Goal: Check status

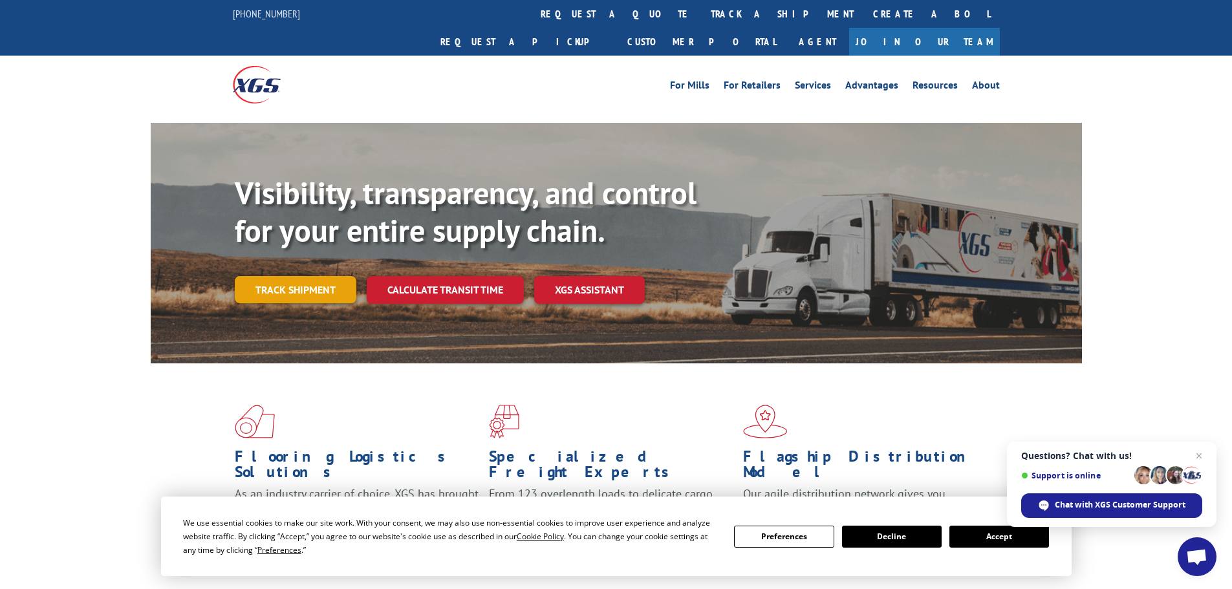
click at [262, 276] on link "Track shipment" at bounding box center [296, 289] width 122 height 27
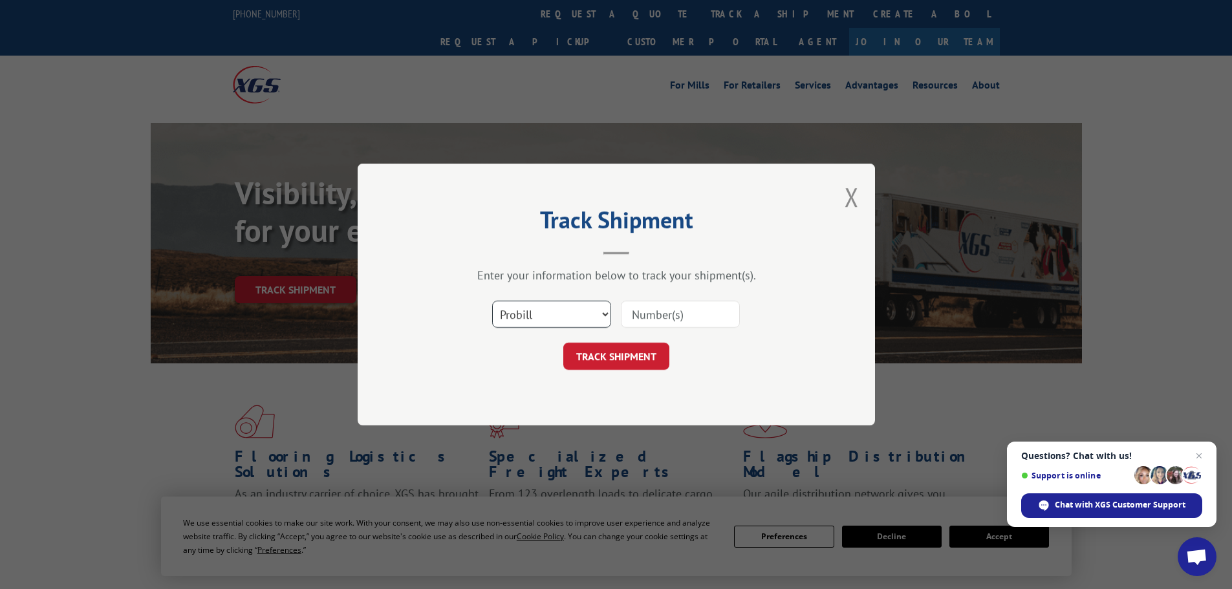
click at [557, 316] on select "Select category... Probill BOL PO" at bounding box center [551, 314] width 119 height 27
select select "bol"
click at [492, 301] on select "Select category... Probill BOL PO" at bounding box center [551, 314] width 119 height 27
click at [686, 309] on input at bounding box center [680, 314] width 119 height 27
paste input "5092449"
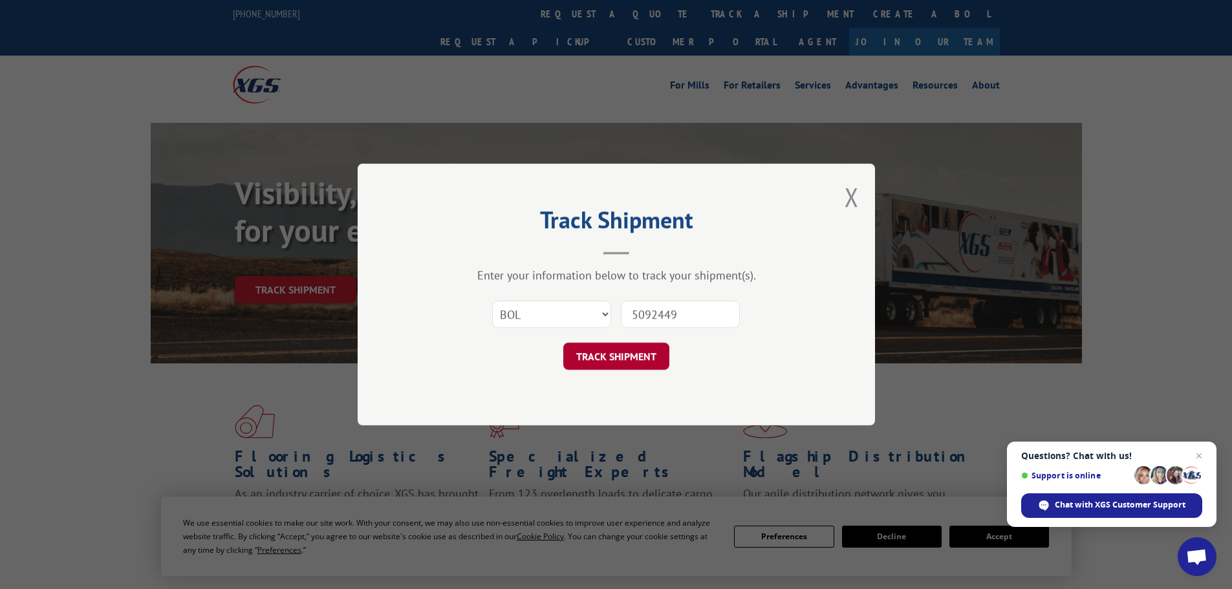
type input "5092449"
click at [644, 354] on button "TRACK SHIPMENT" at bounding box center [616, 356] width 106 height 27
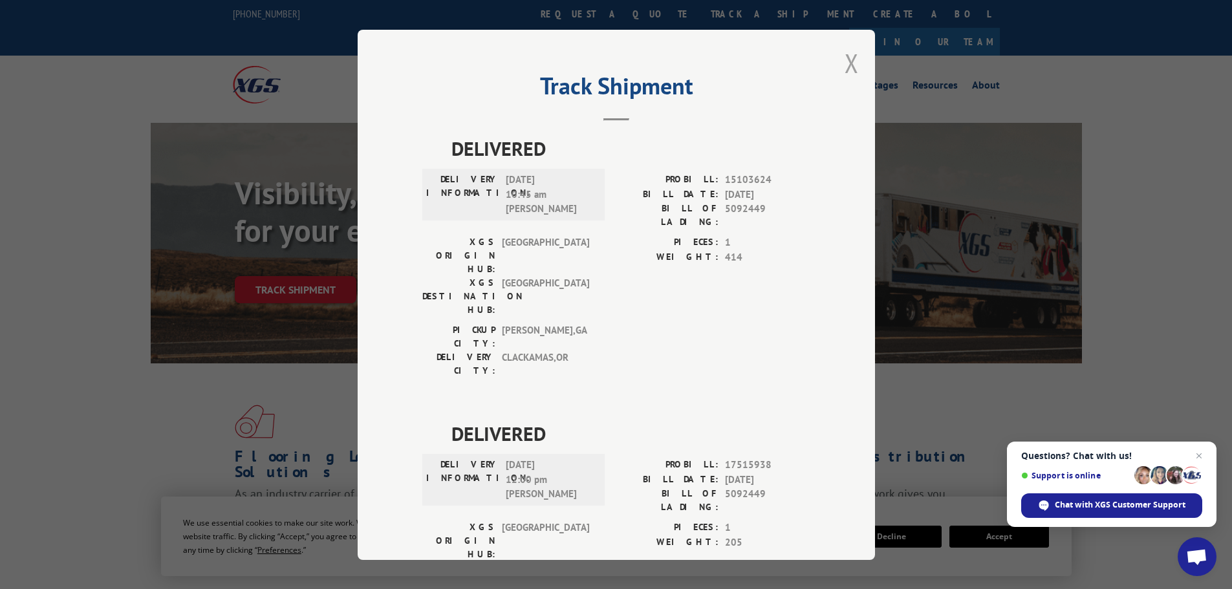
drag, startPoint x: 842, startPoint y: 60, endPoint x: 848, endPoint y: 61, distance: 6.5
click at [845, 60] on button "Close modal" at bounding box center [852, 63] width 14 height 34
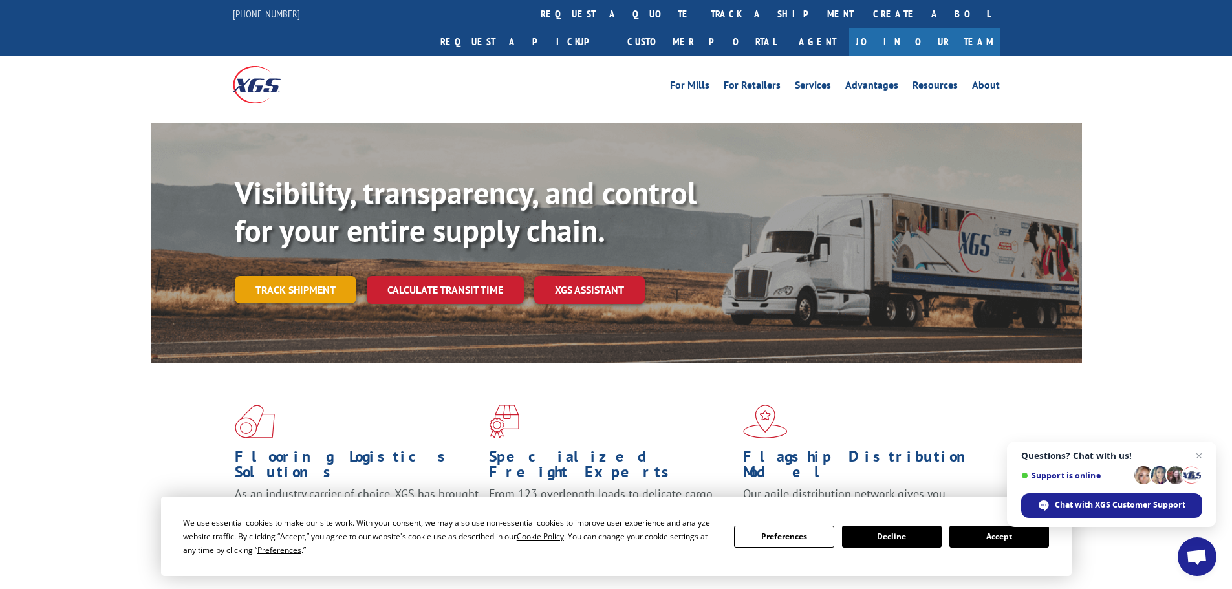
click at [325, 276] on link "Track shipment" at bounding box center [296, 289] width 122 height 27
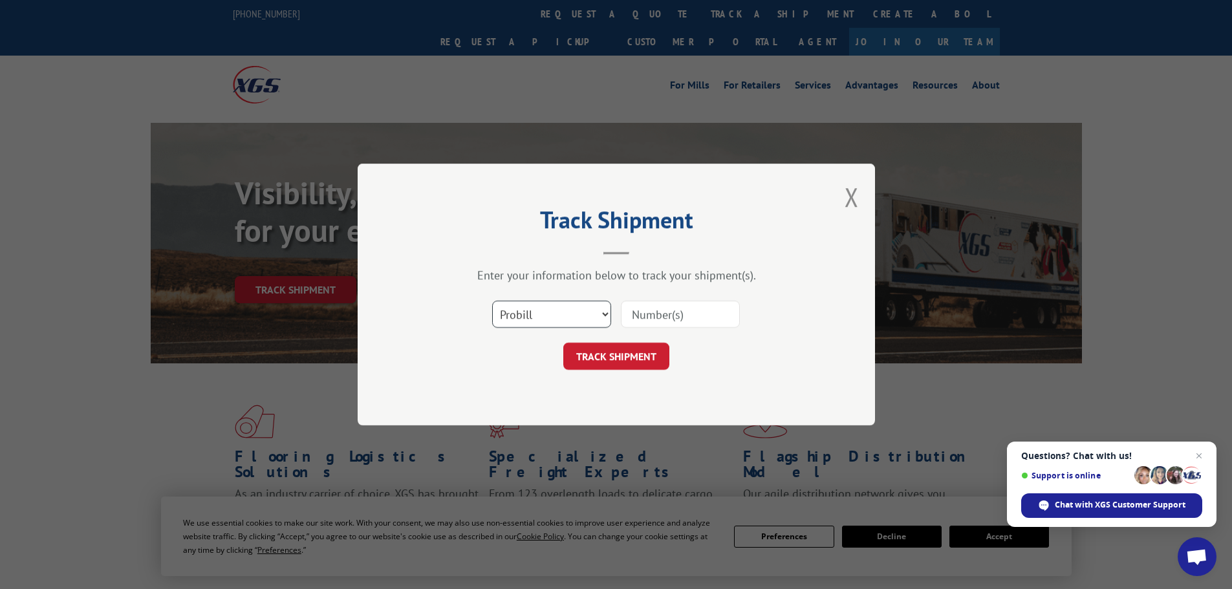
click at [551, 317] on select "Select category... Probill BOL PO" at bounding box center [551, 314] width 119 height 27
click at [657, 308] on input at bounding box center [680, 314] width 119 height 27
paste input "5193975"
type input "5193975"
click at [541, 321] on select "Select category... Probill BOL PO" at bounding box center [551, 314] width 119 height 27
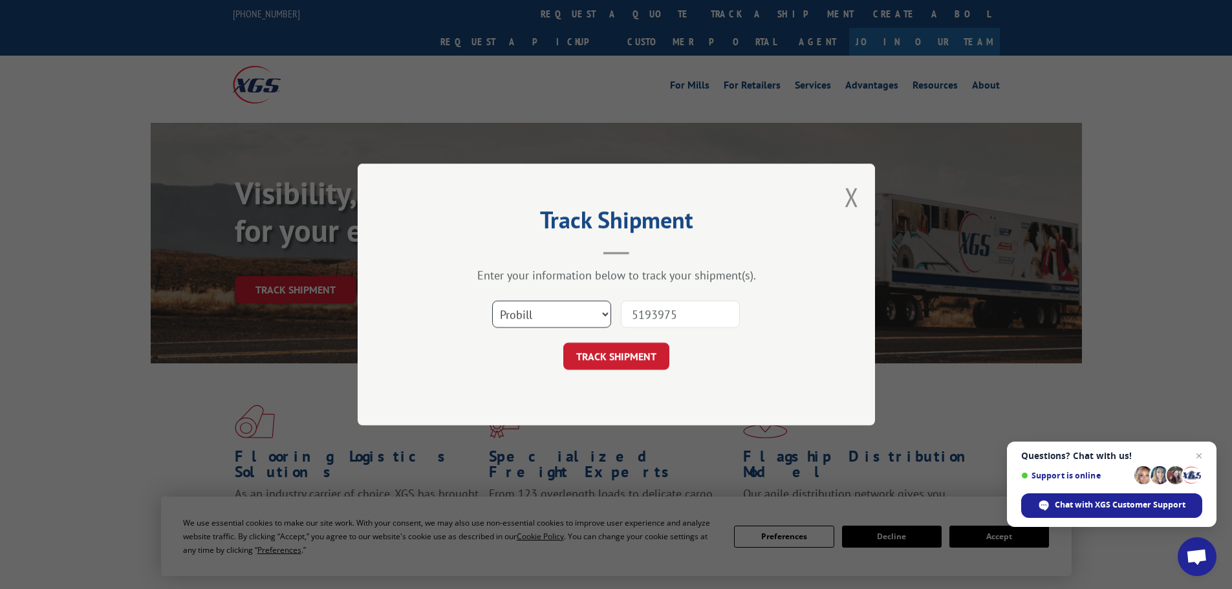
select select "bol"
click at [492, 301] on select "Select category... Probill BOL PO" at bounding box center [551, 314] width 119 height 27
click at [609, 353] on button "TRACK SHIPMENT" at bounding box center [616, 356] width 106 height 27
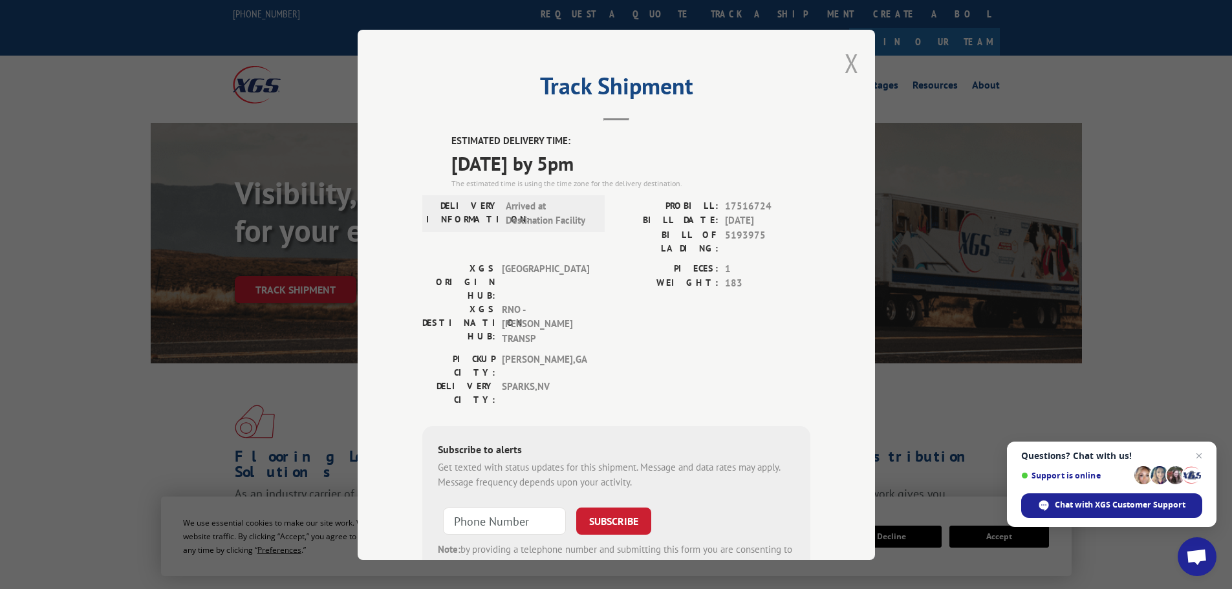
click at [845, 68] on button "Close modal" at bounding box center [852, 63] width 14 height 34
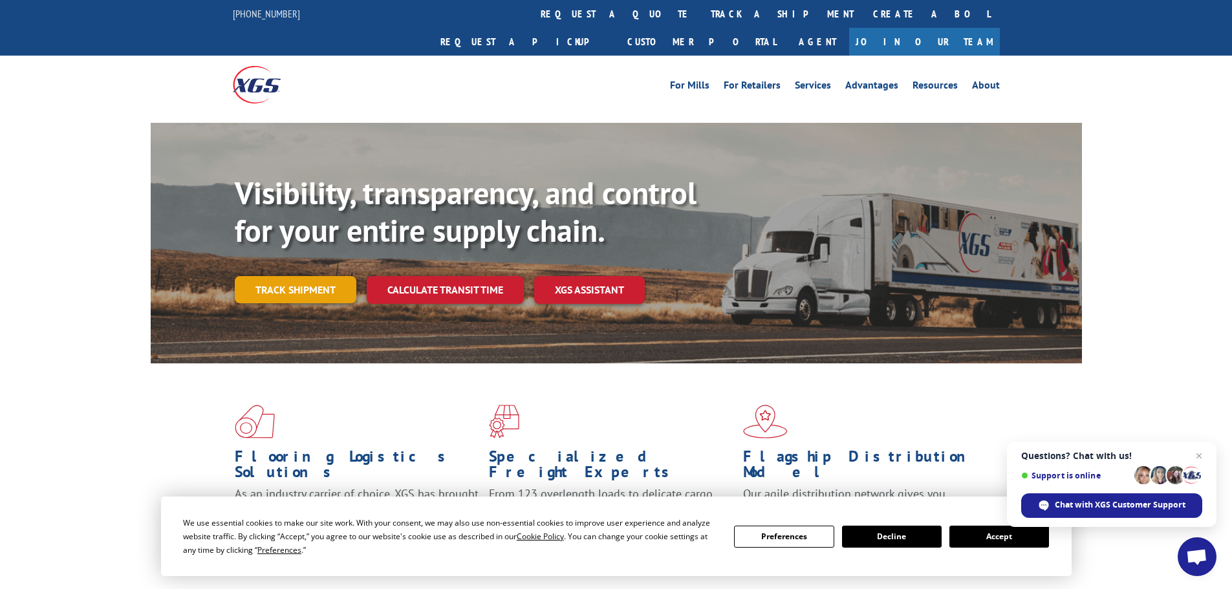
click at [302, 276] on link "Track shipment" at bounding box center [296, 289] width 122 height 27
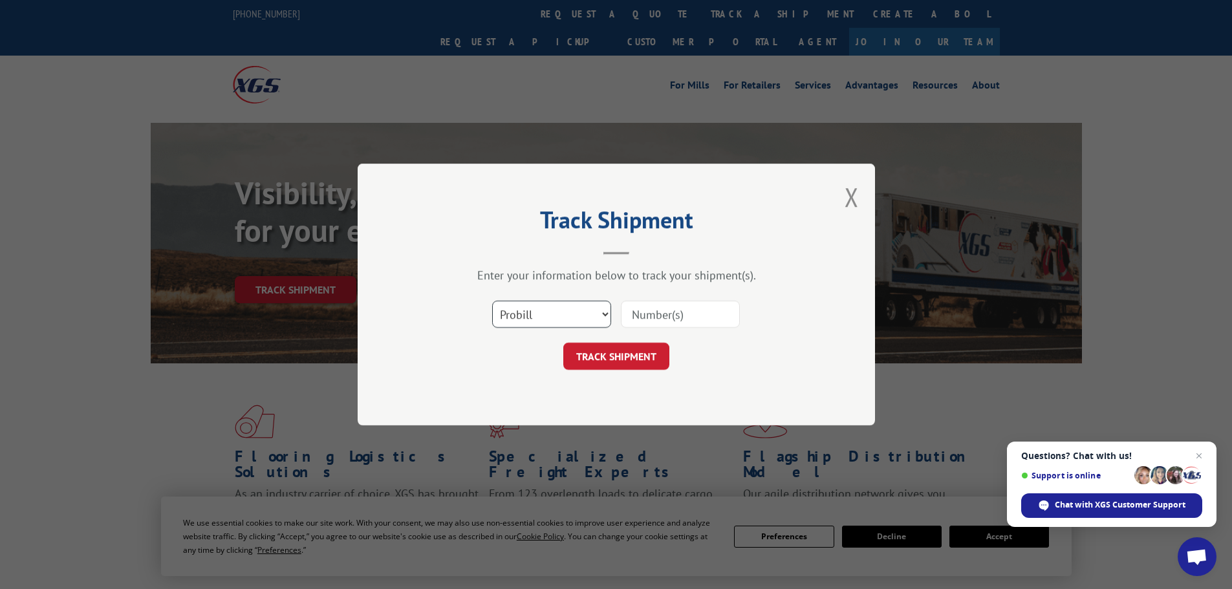
click at [572, 316] on select "Select category... Probill BOL PO" at bounding box center [551, 314] width 119 height 27
click at [492, 301] on select "Select category... Probill BOL PO" at bounding box center [551, 314] width 119 height 27
click at [538, 309] on select "Select category... Probill BOL PO" at bounding box center [551, 314] width 119 height 27
select select "bol"
click at [492, 301] on select "Select category... Probill BOL PO" at bounding box center [551, 314] width 119 height 27
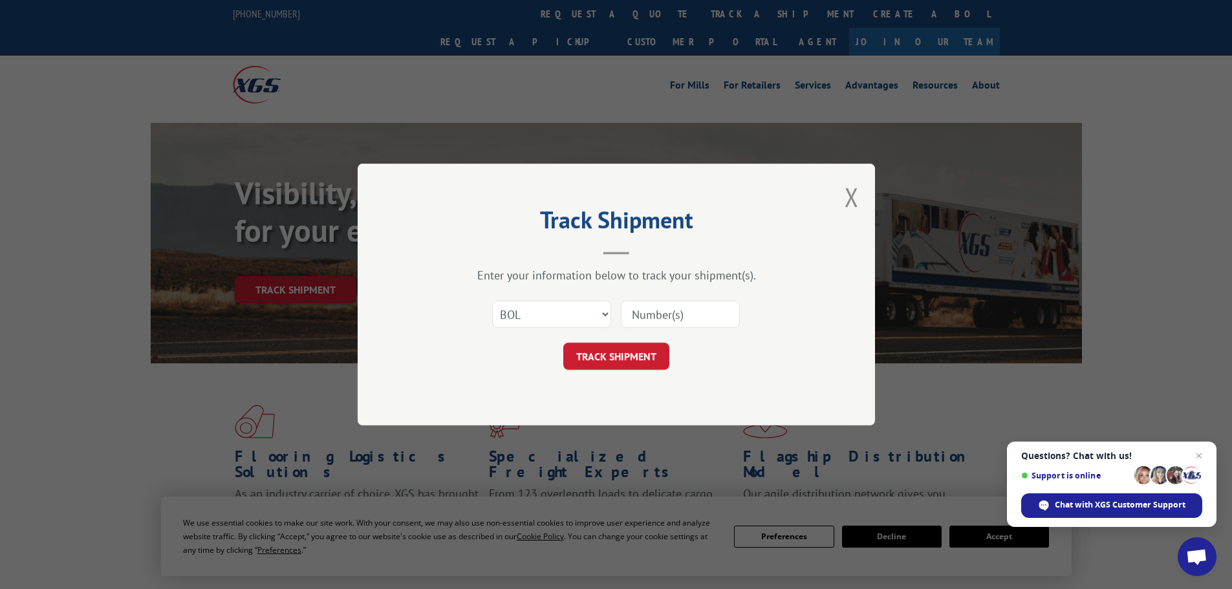
click at [662, 325] on input at bounding box center [680, 314] width 119 height 27
paste input "5144312"
type input "5144312"
drag, startPoint x: 621, startPoint y: 355, endPoint x: 632, endPoint y: 358, distance: 11.5
click at [621, 356] on button "TRACK SHIPMENT" at bounding box center [616, 356] width 106 height 27
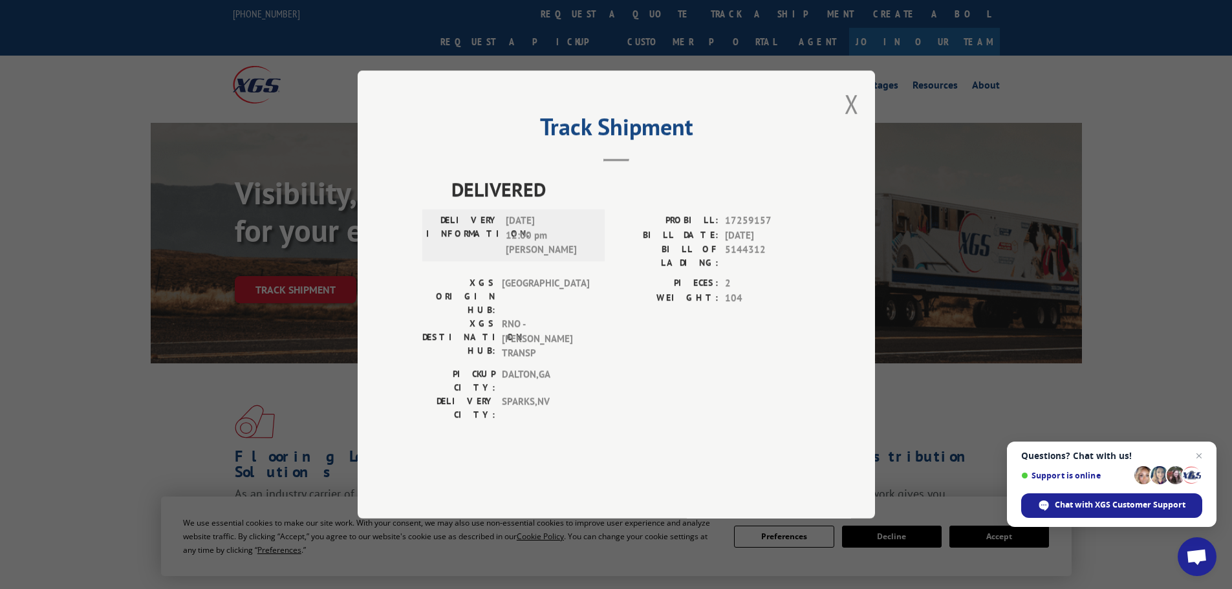
drag, startPoint x: 860, startPoint y: 142, endPoint x: 790, endPoint y: 181, distance: 79.9
click at [859, 145] on div "Track Shipment DELIVERED DELIVERY INFORMATION: 09/09/2025 12:00 pm BLAKE PROBIL…" at bounding box center [616, 295] width 517 height 448
click at [846, 121] on button "Close modal" at bounding box center [852, 104] width 14 height 34
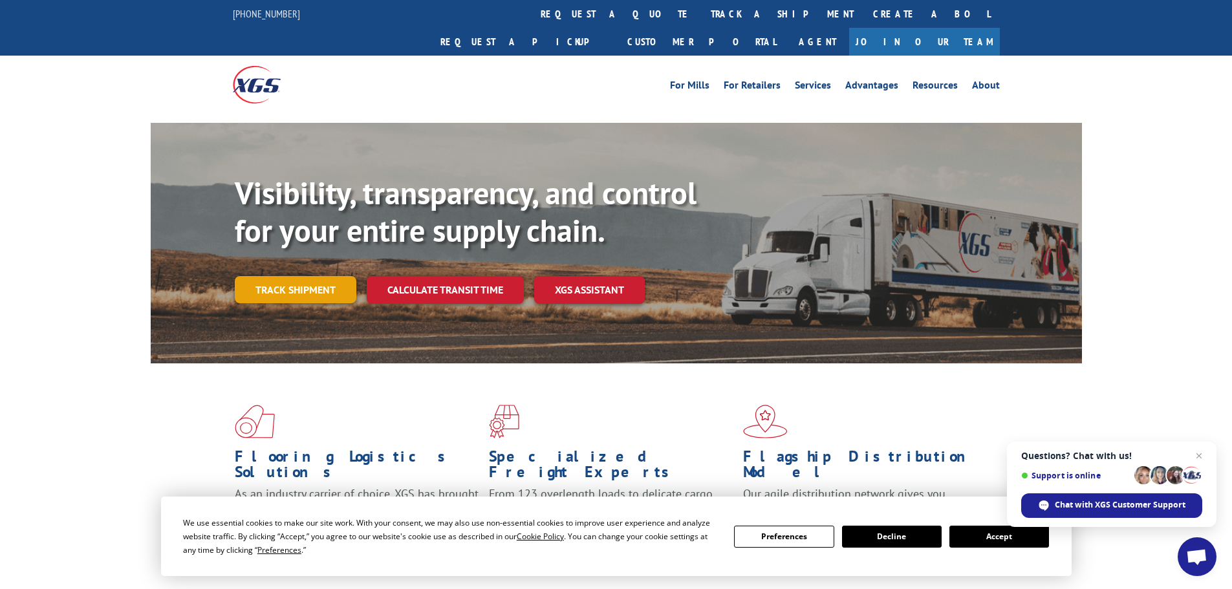
click at [324, 276] on link "Track shipment" at bounding box center [296, 289] width 122 height 27
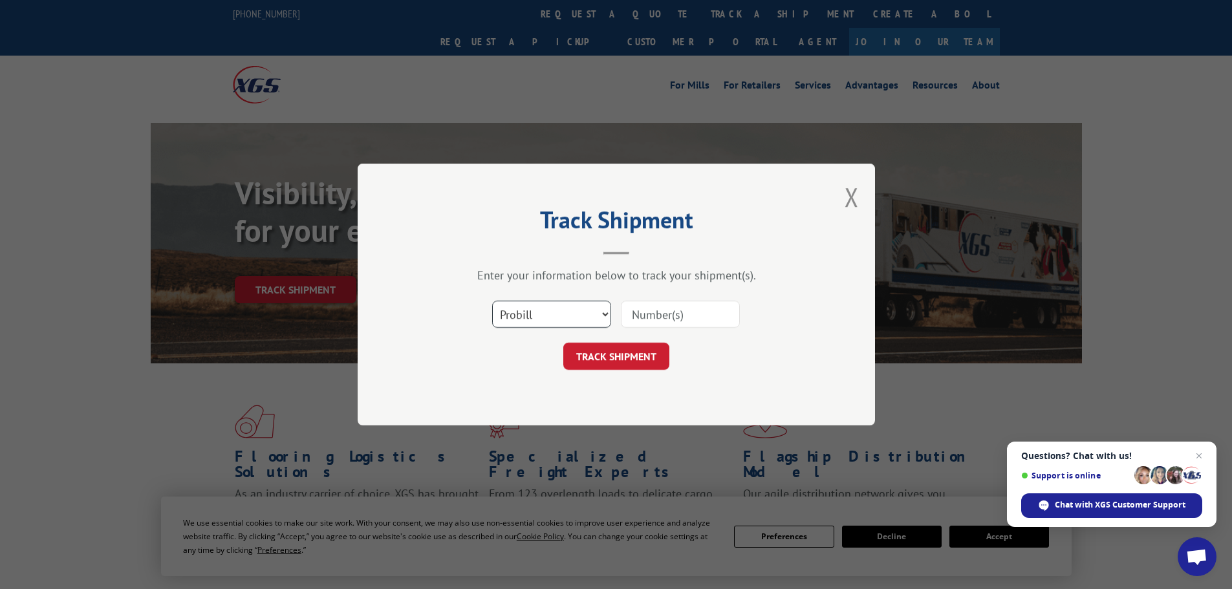
drag, startPoint x: 510, startPoint y: 317, endPoint x: 519, endPoint y: 324, distance: 11.0
click at [512, 318] on select "Select category... Probill BOL PO" at bounding box center [551, 314] width 119 height 27
select select "bol"
click at [492, 301] on select "Select category... Probill BOL PO" at bounding box center [551, 314] width 119 height 27
click at [655, 325] on input at bounding box center [680, 314] width 119 height 27
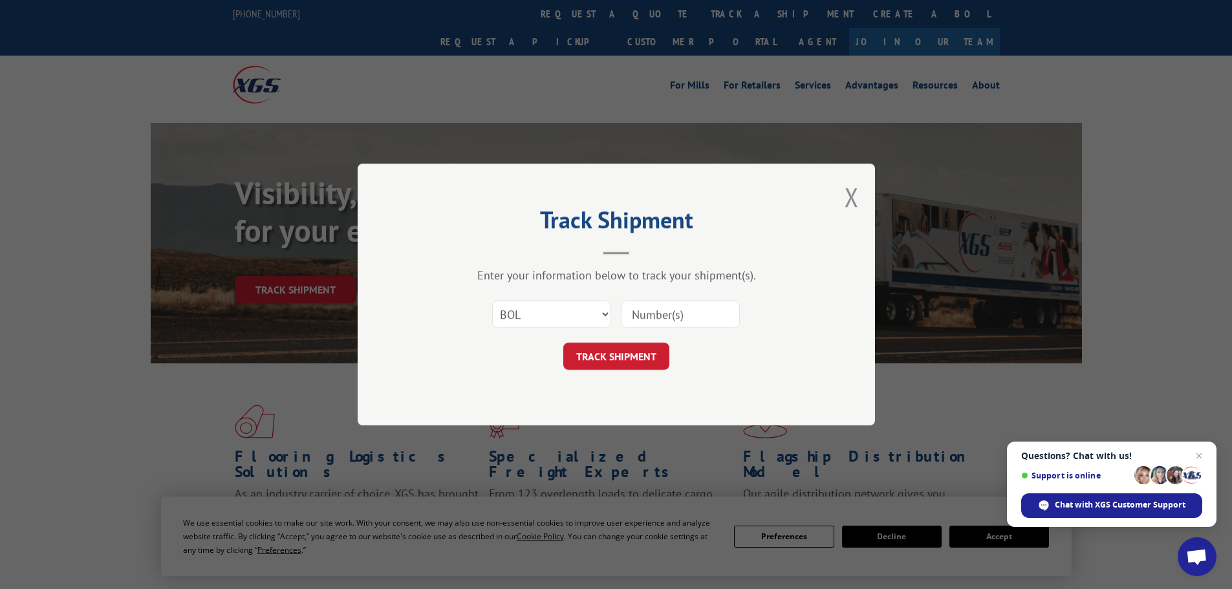
paste input "5176338"
type input "5176338"
click at [633, 362] on button "TRACK SHIPMENT" at bounding box center [616, 356] width 106 height 27
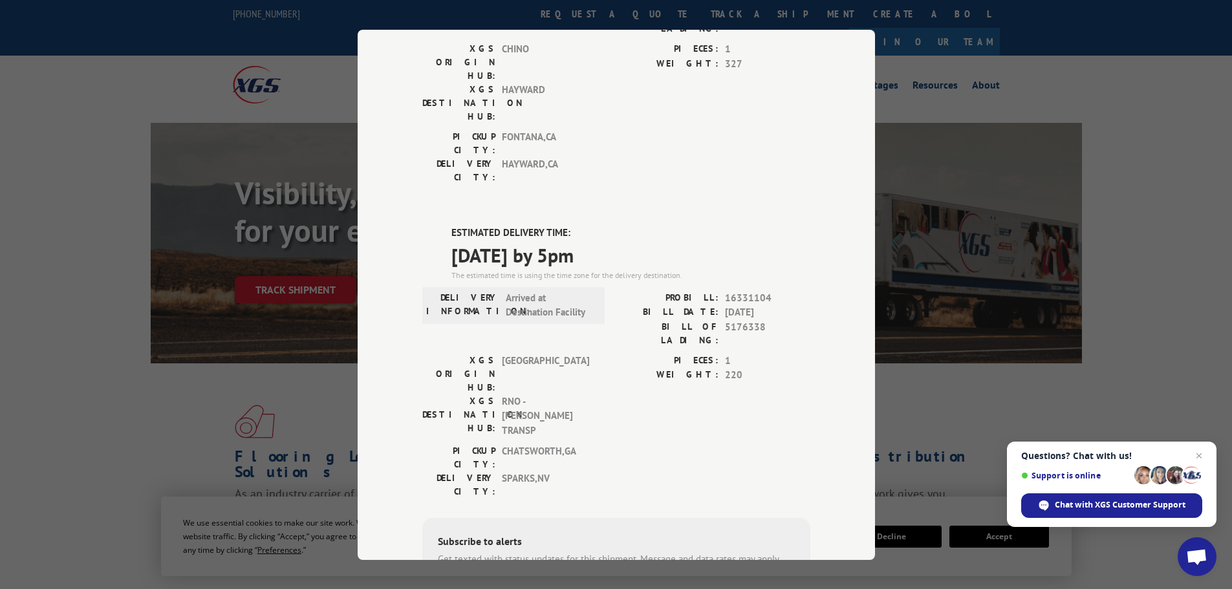
scroll to position [194, 0]
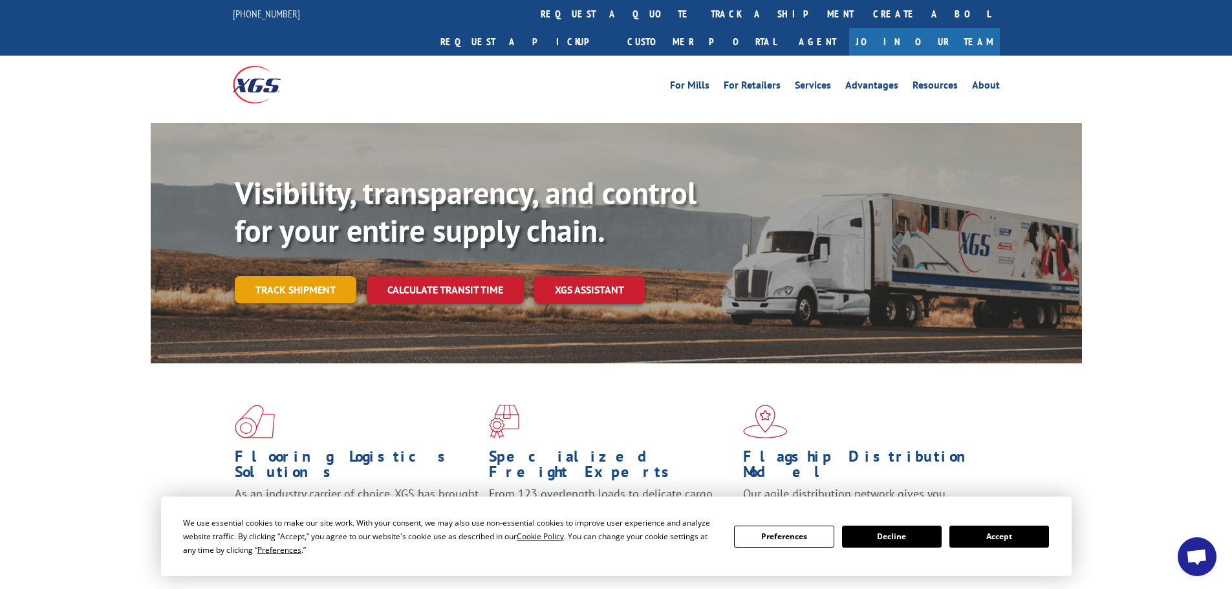
click at [291, 276] on link "Track shipment" at bounding box center [296, 289] width 122 height 27
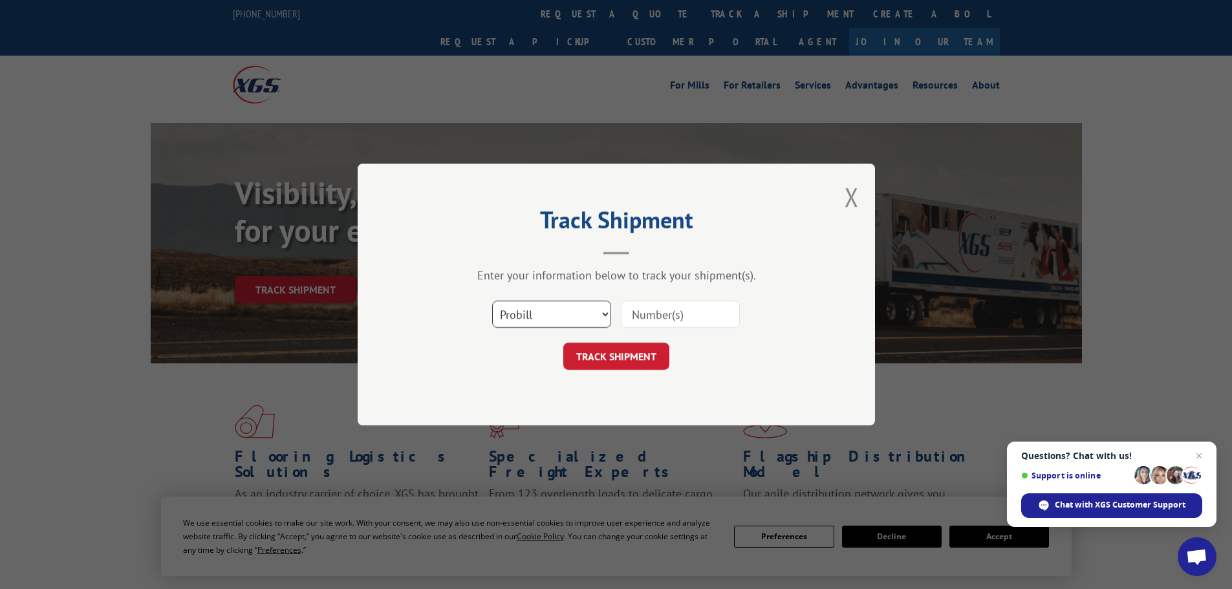
click at [551, 322] on select "Select category... Probill BOL PO" at bounding box center [551, 314] width 119 height 27
select select "bol"
click at [492, 301] on select "Select category... Probill BOL PO" at bounding box center [551, 314] width 119 height 27
click at [654, 310] on input at bounding box center [680, 314] width 119 height 27
paste input "5211791"
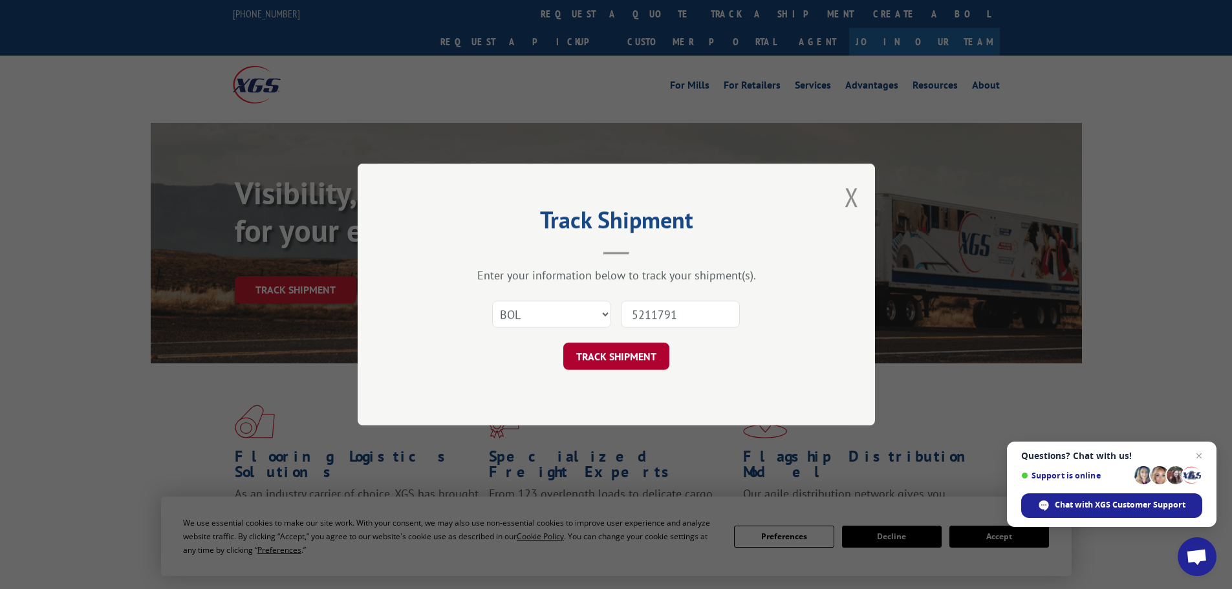
type input "5211791"
click at [642, 353] on button "TRACK SHIPMENT" at bounding box center [616, 356] width 106 height 27
